Goal: Find specific page/section: Find specific page/section

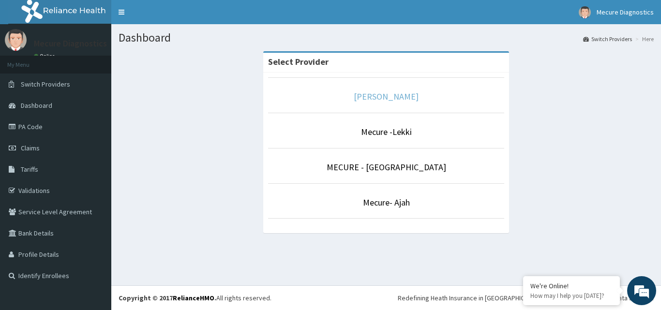
click at [374, 100] on link "[PERSON_NAME]" at bounding box center [386, 96] width 65 height 11
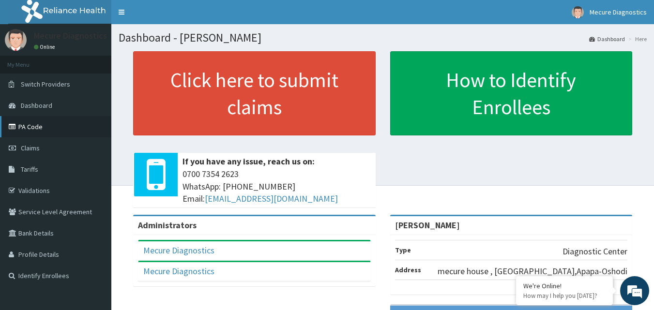
click at [31, 130] on link "PA Code" at bounding box center [55, 126] width 111 height 21
